Goal: Task Accomplishment & Management: Manage account settings

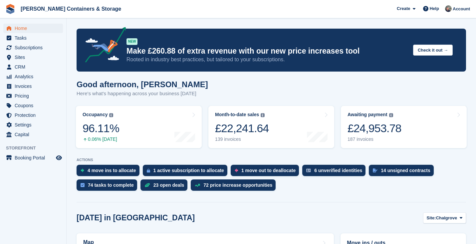
scroll to position [105, 0]
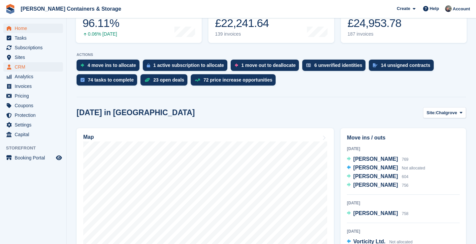
click at [33, 66] on span "CRM" at bounding box center [35, 66] width 40 height 9
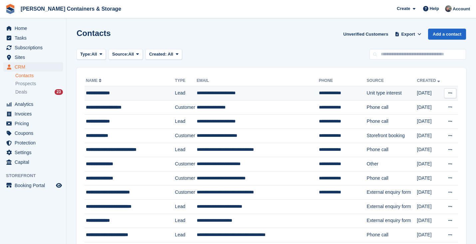
click at [138, 99] on td "**********" at bounding box center [129, 93] width 90 height 14
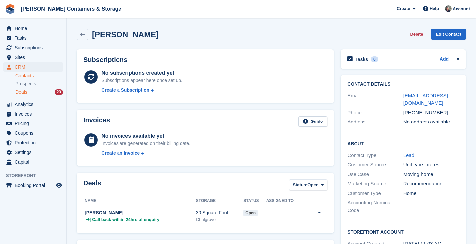
click at [34, 92] on div "Deals 23" at bounding box center [39, 92] width 48 height 6
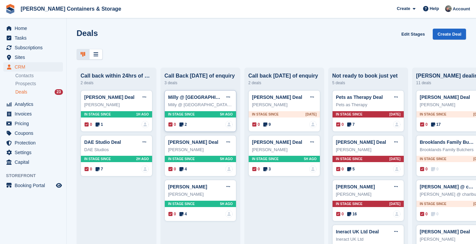
click at [187, 124] on span "2" at bounding box center [183, 124] width 8 height 6
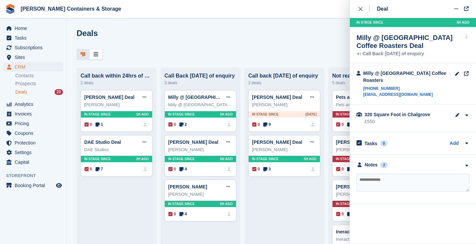
click at [382, 163] on div "**********" at bounding box center [412, 179] width 126 height 49
click at [381, 162] on div "2" at bounding box center [384, 165] width 8 height 6
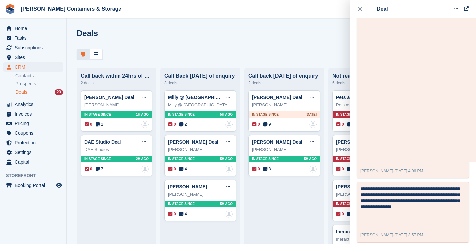
scroll to position [565, 0]
click at [186, 169] on span "4" at bounding box center [183, 169] width 8 height 6
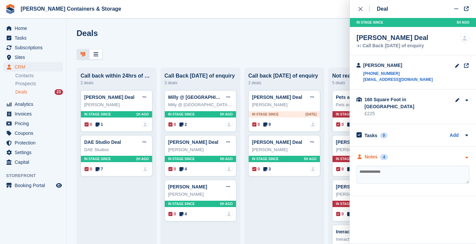
click at [375, 153] on div "Notes" at bounding box center [370, 156] width 13 height 7
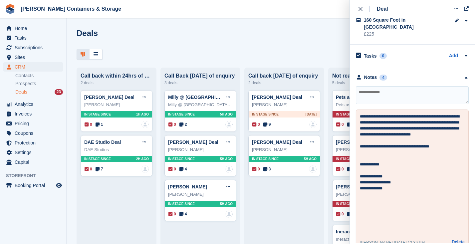
scroll to position [125, 1]
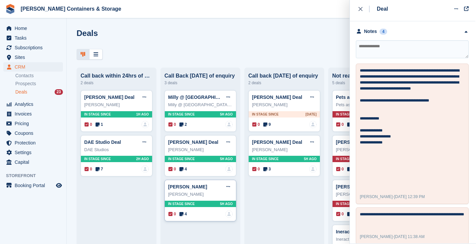
click at [184, 215] on span "4" at bounding box center [183, 214] width 8 height 6
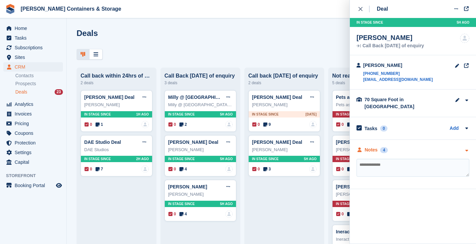
click at [378, 146] on div "Notes 4" at bounding box center [371, 149] width 31 height 7
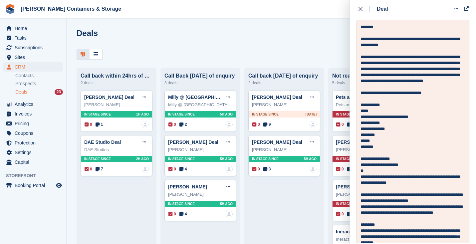
scroll to position [189, 0]
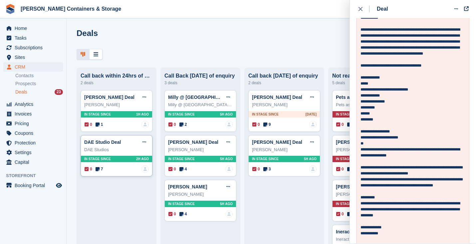
click at [99, 169] on icon at bounding box center [97, 169] width 4 height 5
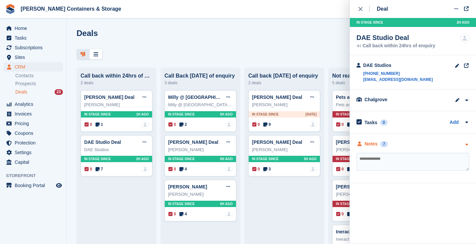
click at [375, 146] on div "Notes" at bounding box center [370, 143] width 13 height 7
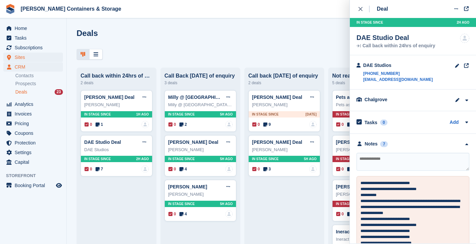
scroll to position [0, 0]
click at [25, 59] on span "Sites" at bounding box center [35, 57] width 40 height 9
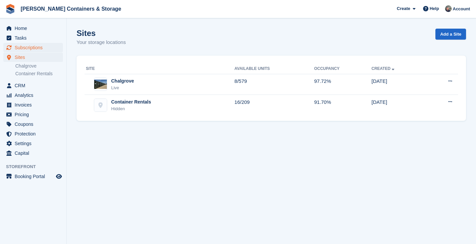
click at [33, 49] on span "Subscriptions" at bounding box center [35, 47] width 40 height 9
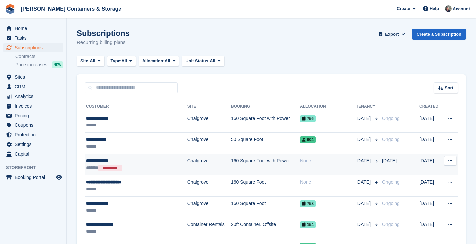
click at [161, 157] on div "**********" at bounding box center [129, 160] width 86 height 7
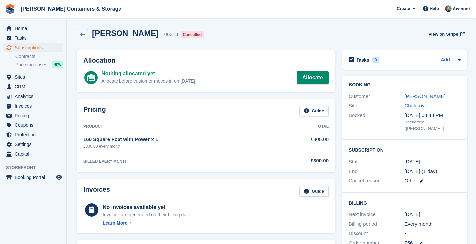
scroll to position [112, 0]
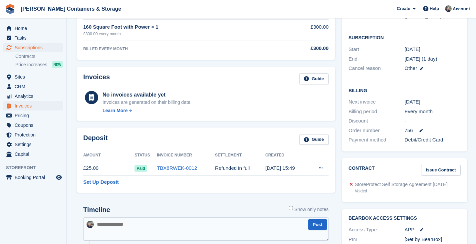
click at [30, 104] on span "Invoices" at bounding box center [35, 105] width 40 height 9
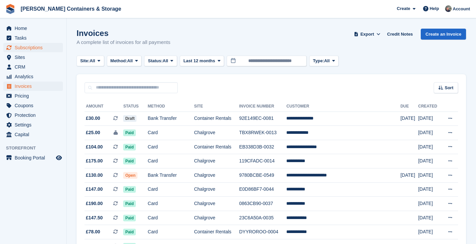
click at [31, 50] on span "Subscriptions" at bounding box center [35, 47] width 40 height 9
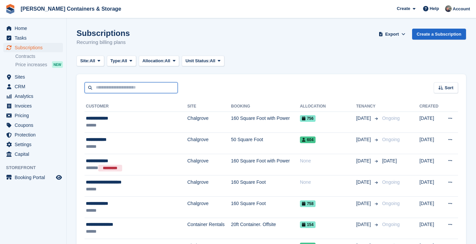
click at [132, 88] on input "text" at bounding box center [130, 87] width 93 height 11
type input "********"
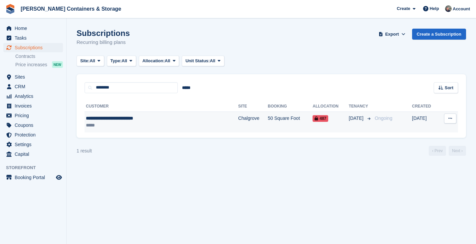
click at [167, 126] on div "*****" at bounding box center [140, 125] width 109 height 7
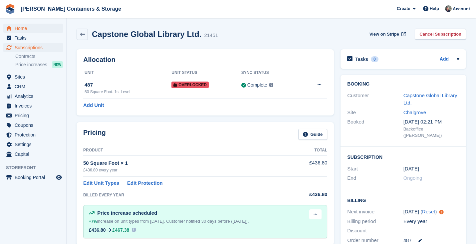
click at [25, 28] on span "Home" at bounding box center [35, 28] width 40 height 9
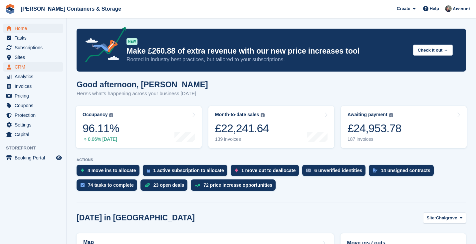
click at [23, 69] on span "CRM" at bounding box center [35, 66] width 40 height 9
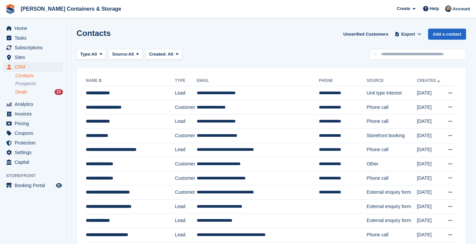
click at [20, 92] on span "Deals" at bounding box center [21, 92] width 12 height 6
